Goal: Check status: Check status

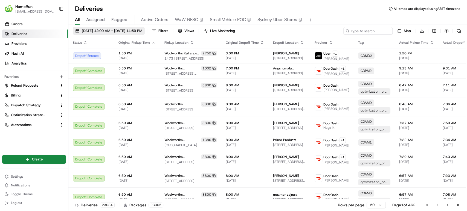
click at [102, 30] on span "[DATE] 12:00 AM - [DATE] 11:59 PM" at bounding box center [112, 30] width 60 height 5
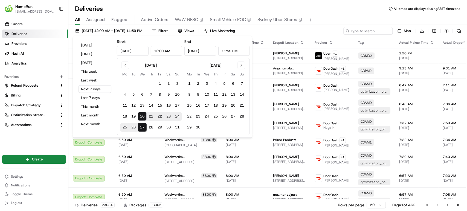
click at [353, 13] on div "Deliveries All times are displayed using AEST timezone" at bounding box center [267, 8] width 399 height 9
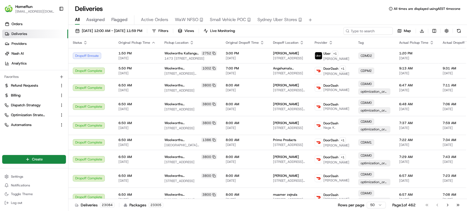
click at [78, 20] on span "All" at bounding box center [77, 19] width 5 height 7
click at [357, 29] on input at bounding box center [360, 31] width 66 height 8
paste input "264622230"
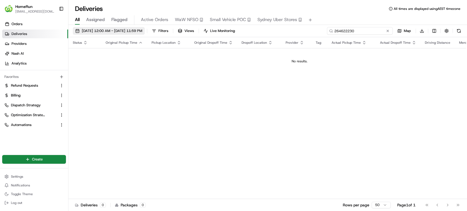
type input "264622230"
click at [94, 31] on span "[DATE] 12:00 AM - [DATE] 11:59 PM" at bounding box center [112, 30] width 60 height 5
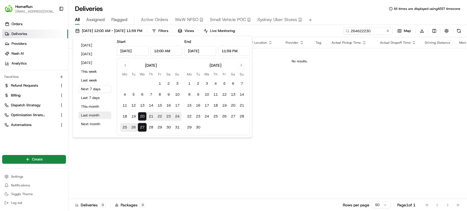
click at [98, 116] on button "Last month" at bounding box center [95, 116] width 33 height 8
type input "[DATE]"
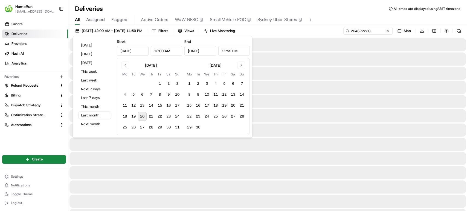
click at [292, 11] on div "Deliveries All times are displayed using AEST timezone" at bounding box center [267, 8] width 399 height 9
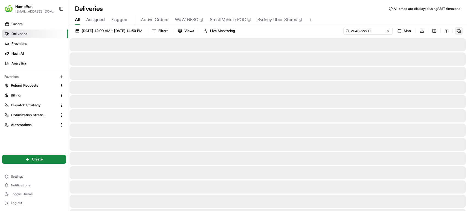
click at [459, 31] on button at bounding box center [459, 31] width 8 height 8
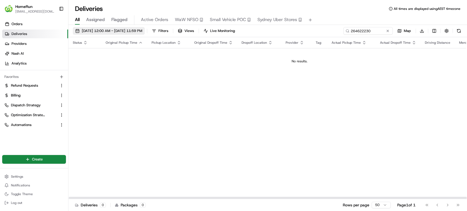
click at [125, 32] on span "[DATE] 12:00 AM - [DATE] 11:59 PM" at bounding box center [112, 30] width 60 height 5
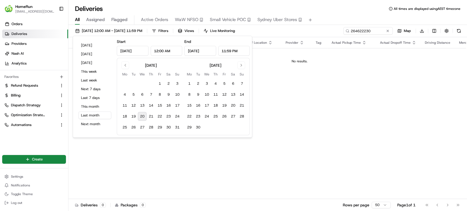
click at [120, 51] on input "[DATE]" at bounding box center [133, 51] width 32 height 10
click at [127, 66] on button "Go to previous month" at bounding box center [125, 66] width 8 height 8
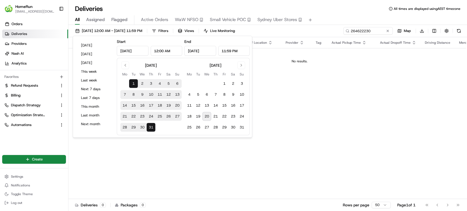
click at [134, 84] on button "1" at bounding box center [133, 83] width 9 height 9
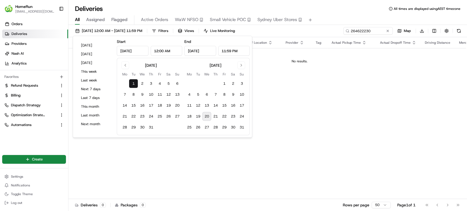
click at [202, 52] on input "[DATE]" at bounding box center [200, 51] width 32 height 10
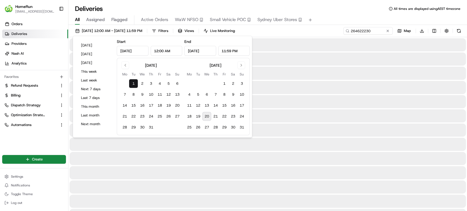
click at [208, 117] on button "20" at bounding box center [206, 116] width 9 height 9
type input "[DATE]"
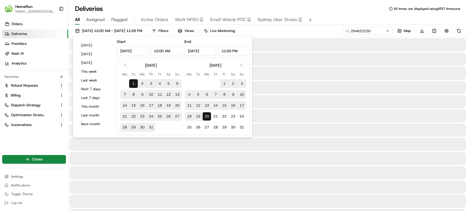
click at [331, 13] on div "All Assigned Flagged Active Orders WaW NFSO Small Vehicle POC [GEOGRAPHIC_DATA]…" at bounding box center [267, 19] width 399 height 12
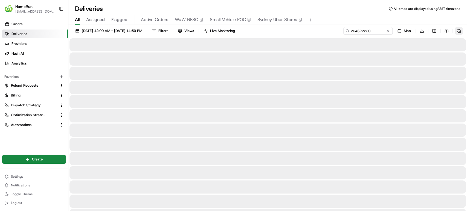
click at [458, 30] on button at bounding box center [459, 31] width 8 height 8
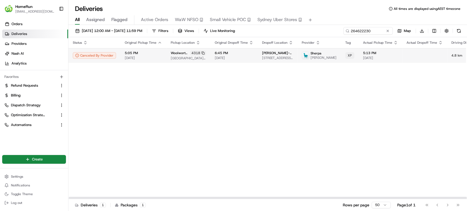
click at [406, 56] on div at bounding box center [424, 55] width 36 height 1
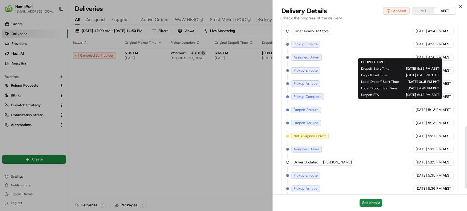
scroll to position [300, 0]
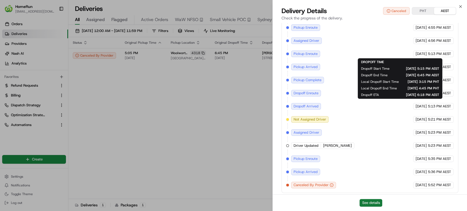
click at [372, 202] on button "See details" at bounding box center [370, 203] width 23 height 8
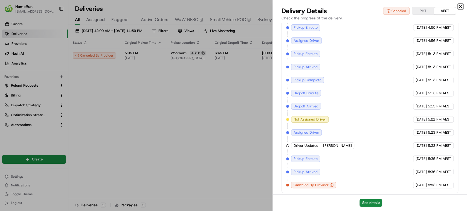
click at [461, 7] on icon "button" at bounding box center [460, 6] width 4 height 4
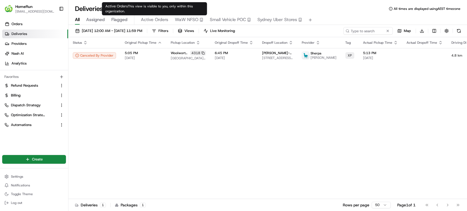
click at [144, 19] on span "Active Orders" at bounding box center [154, 19] width 27 height 7
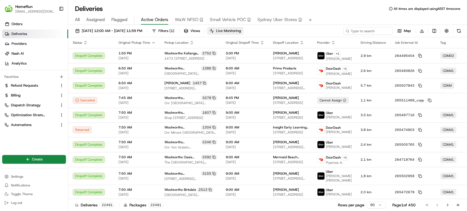
click at [241, 30] on span "Live Monitoring" at bounding box center [228, 30] width 25 height 5
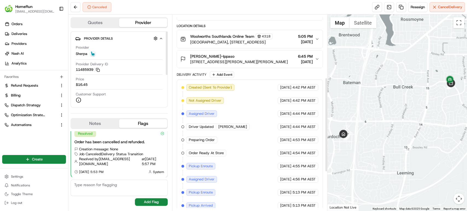
scroll to position [79, 0]
